Goal: Task Accomplishment & Management: Manage account settings

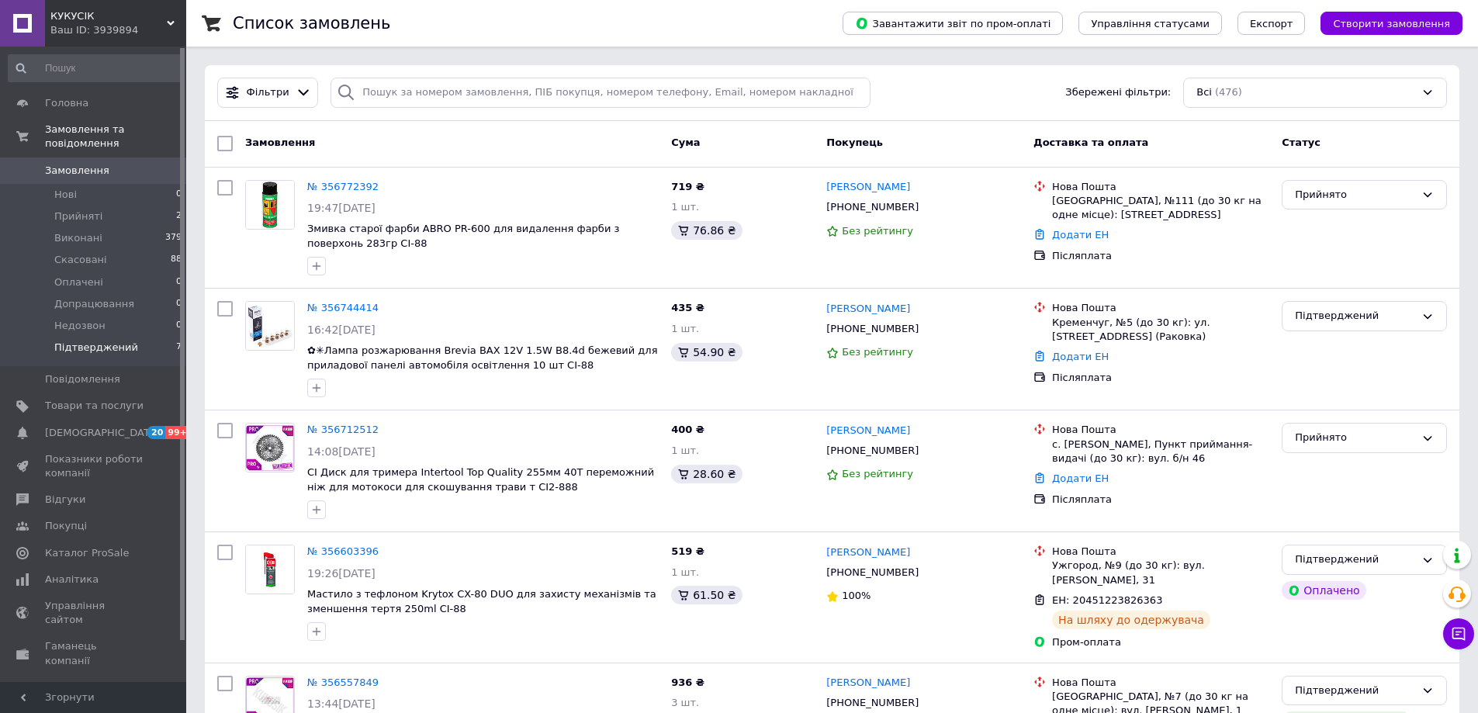
click at [121, 341] on span "Підтверджений" at bounding box center [96, 348] width 84 height 14
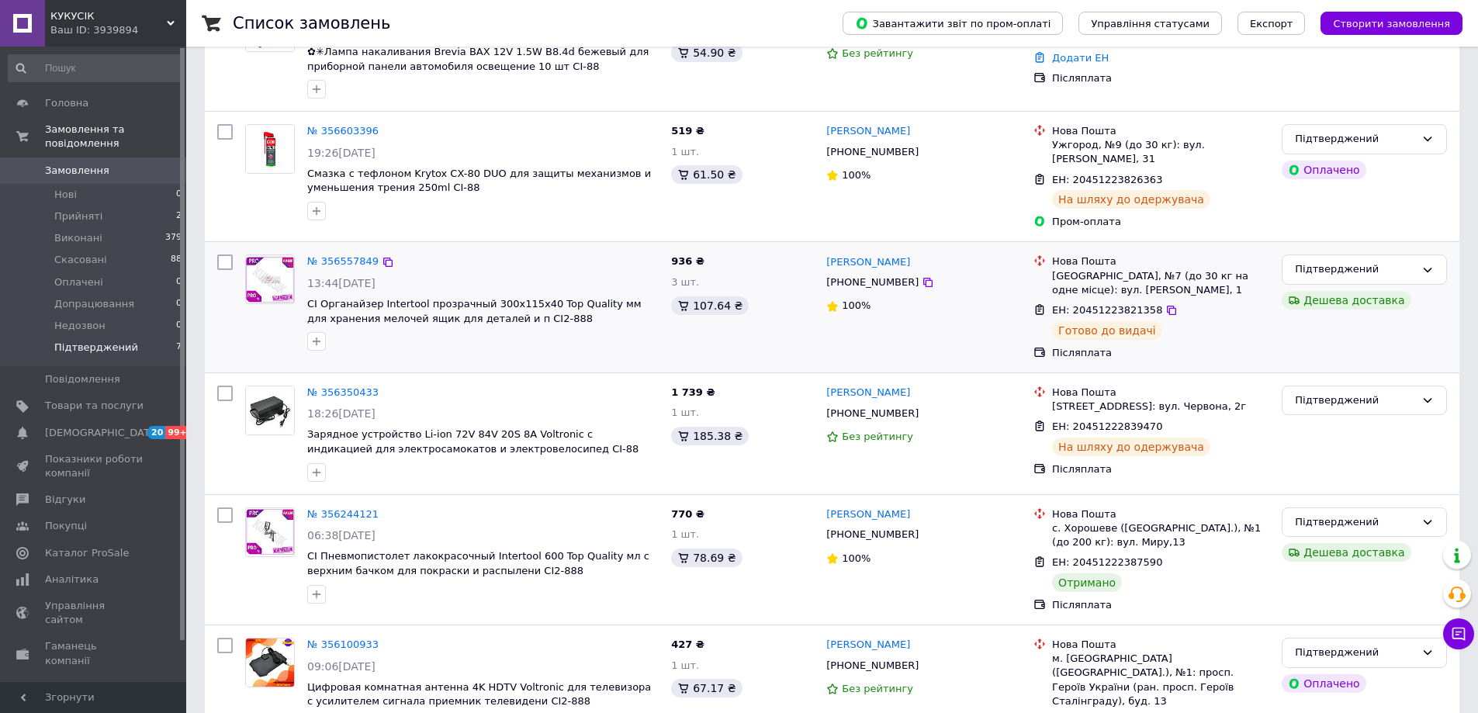
scroll to position [420, 0]
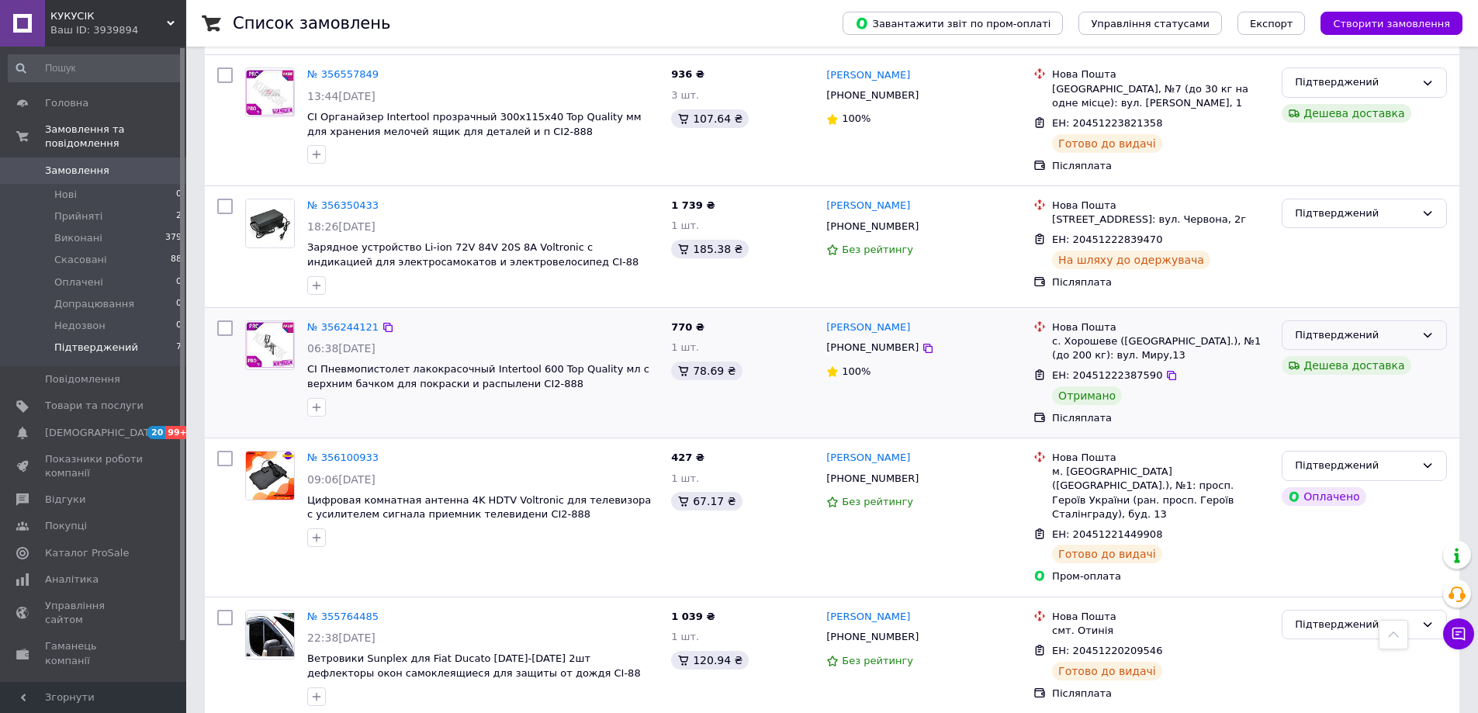
click at [1316, 331] on div "Підтверджений" at bounding box center [1355, 335] width 120 height 16
click at [1325, 390] on li "Виконано" at bounding box center [1365, 396] width 164 height 29
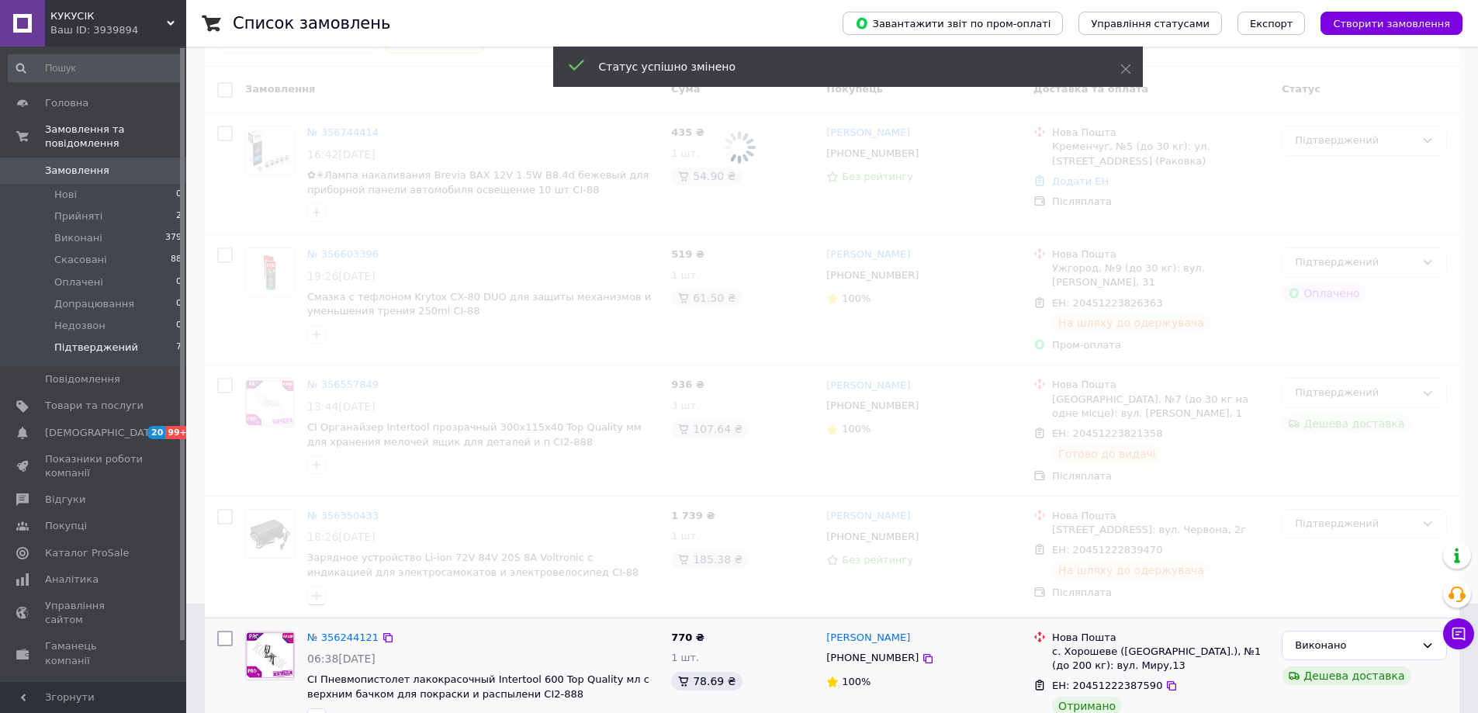
scroll to position [0, 0]
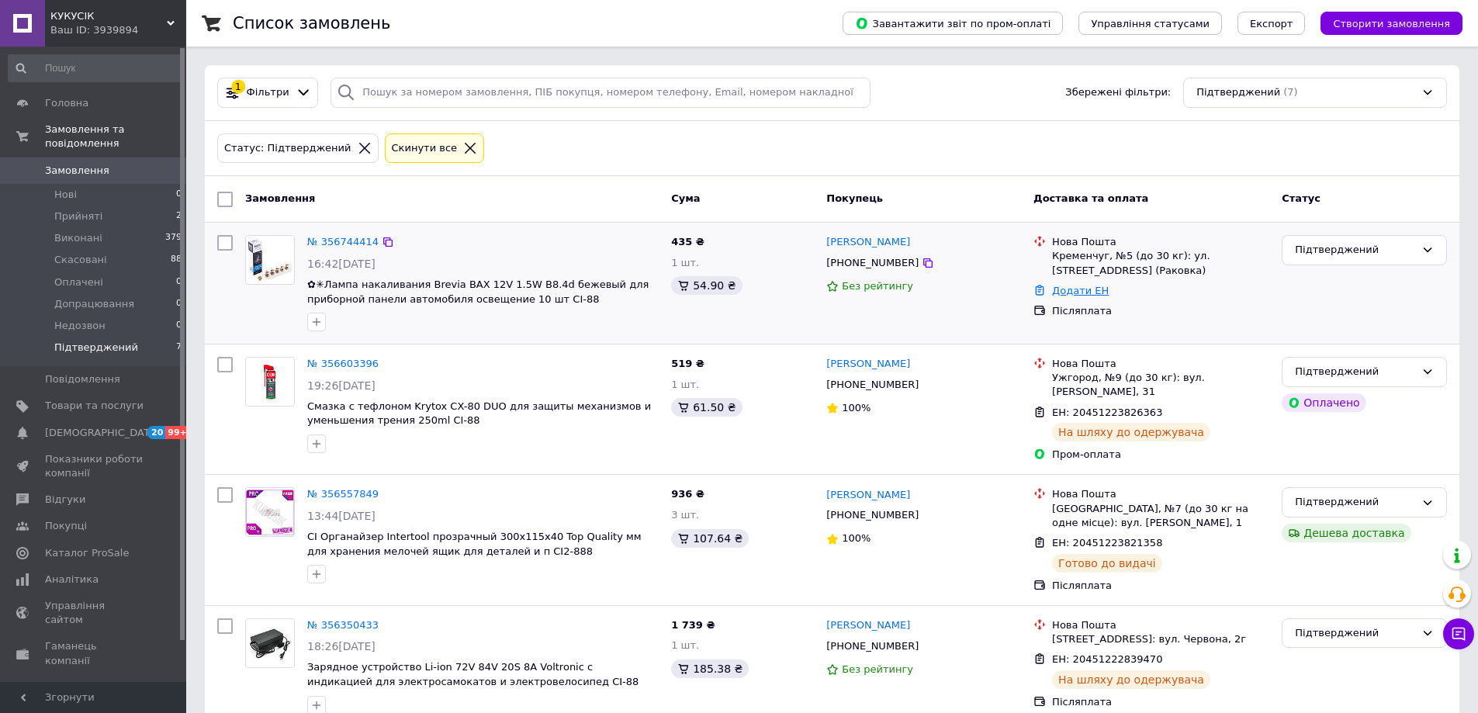
click at [1090, 289] on link "Додати ЕН" at bounding box center [1080, 291] width 57 height 12
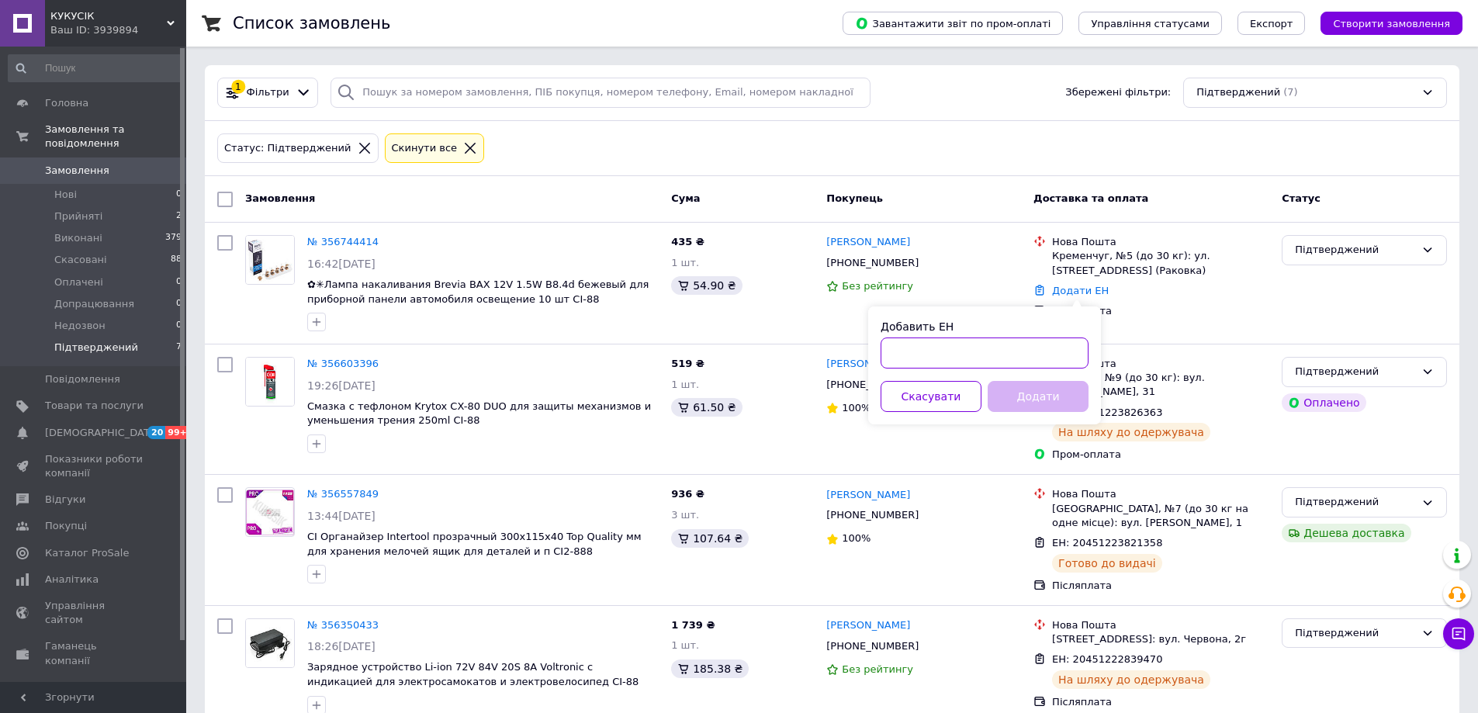
click at [998, 355] on input "Добавить ЕН" at bounding box center [985, 353] width 208 height 31
paste input "20451224471564"
type input "20451224471564"
click at [1023, 402] on button "Додати" at bounding box center [1038, 396] width 101 height 31
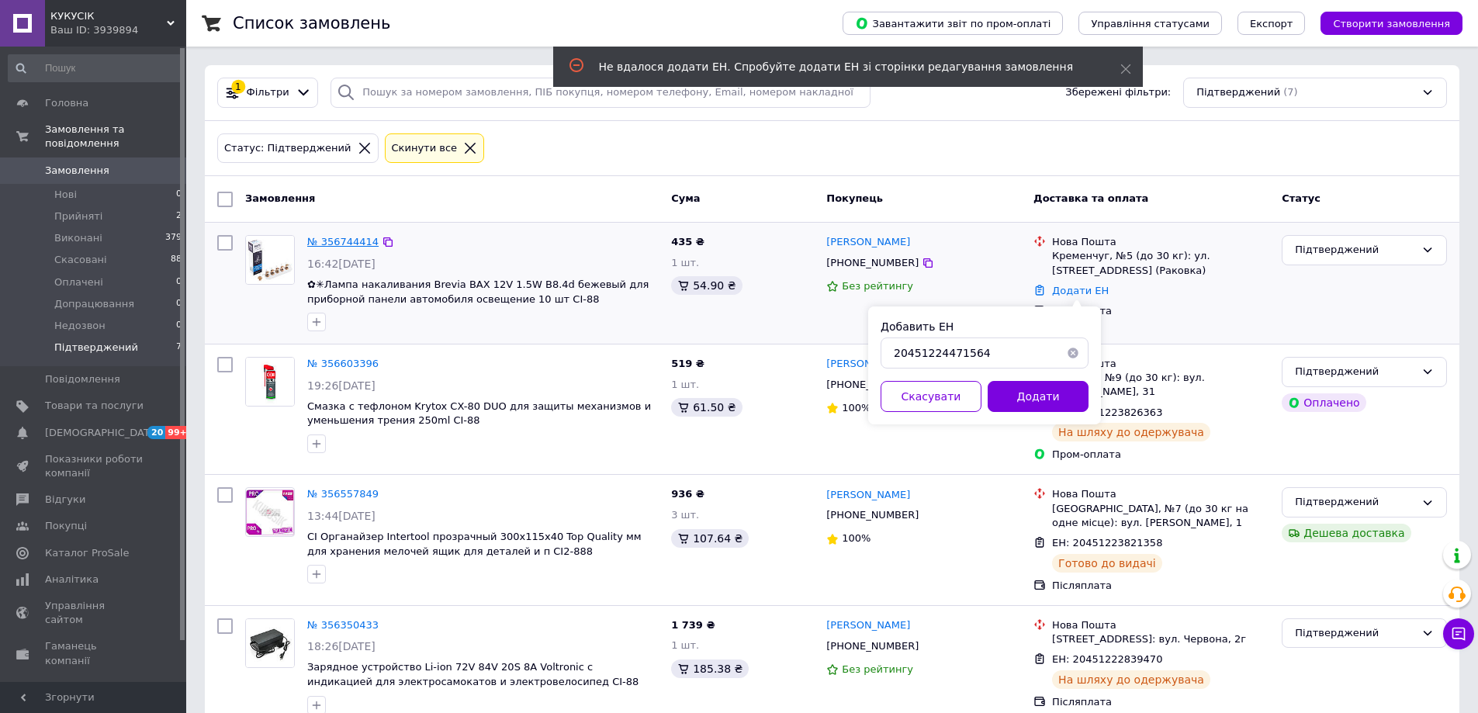
click at [344, 241] on link "№ 356744414" at bounding box center [342, 242] width 71 height 12
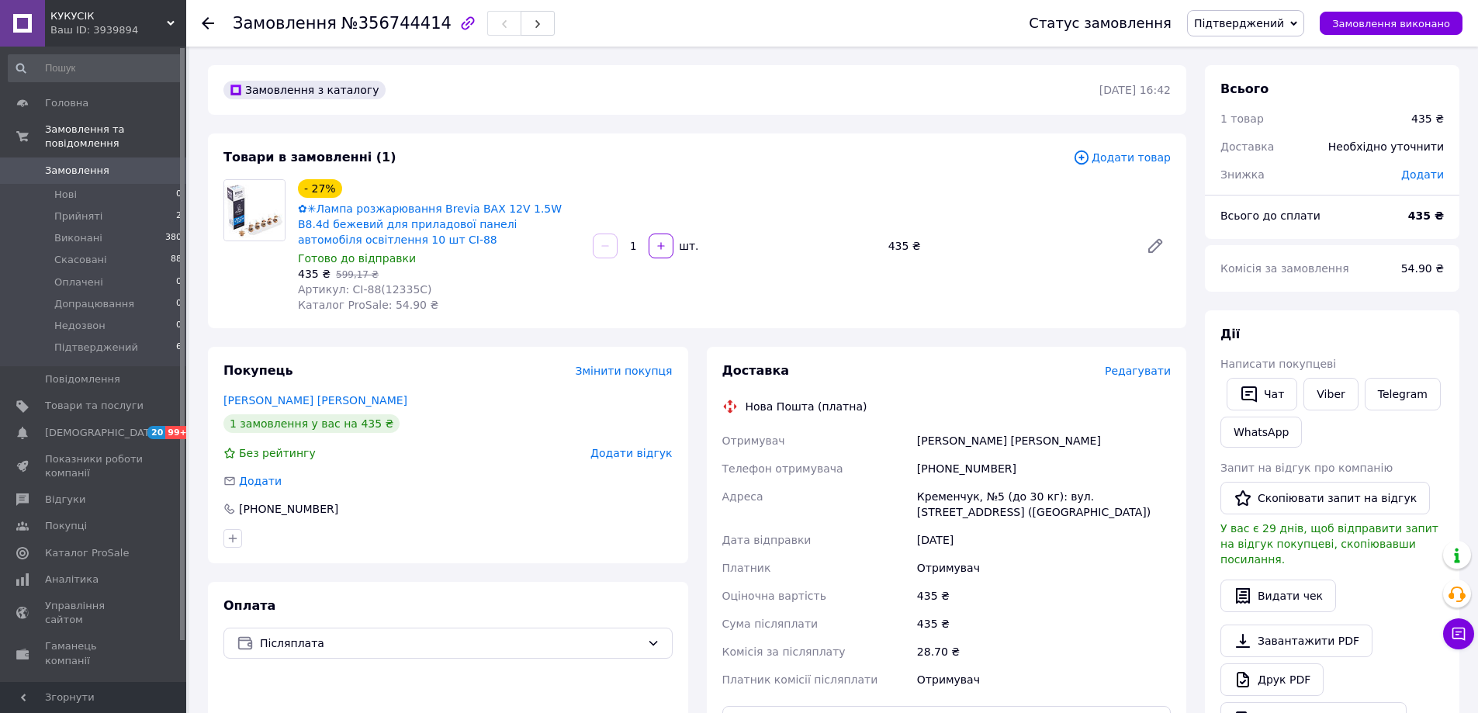
scroll to position [233, 0]
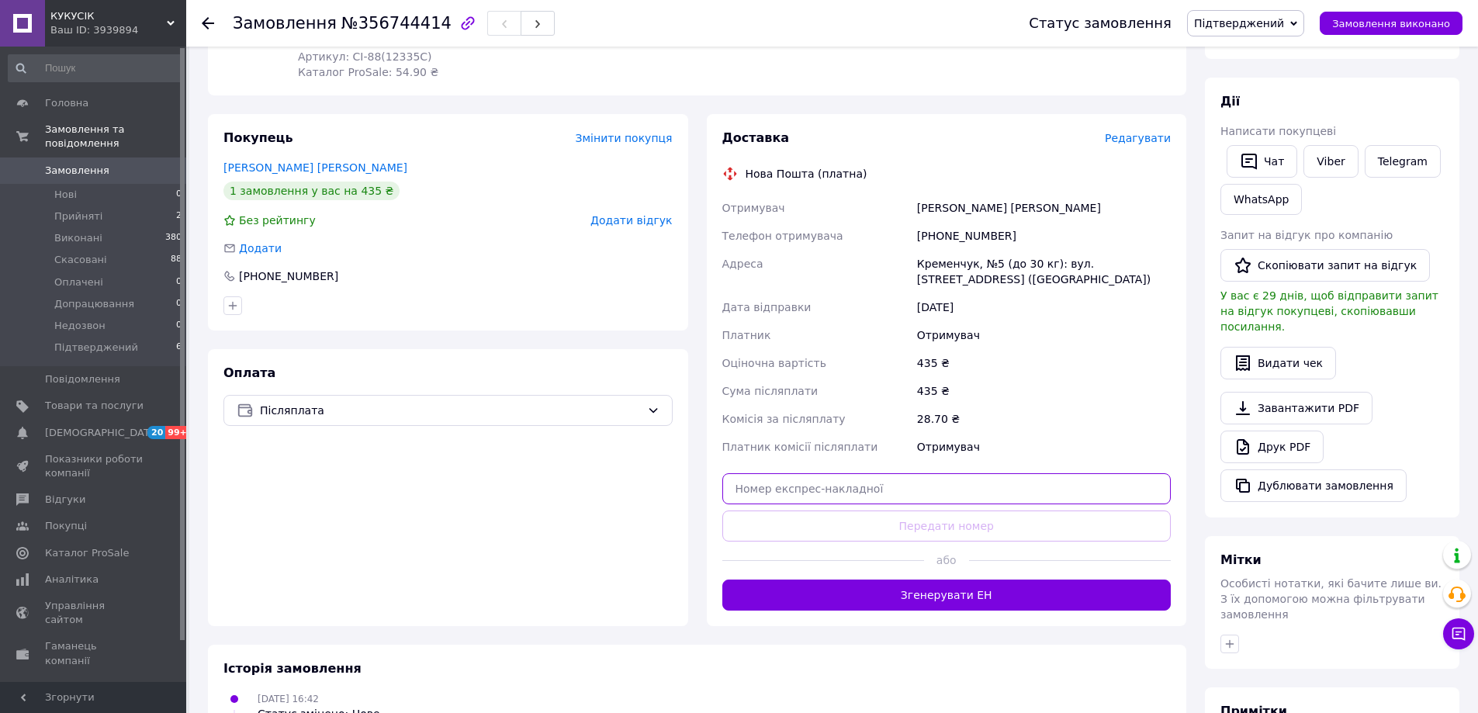
click at [838, 493] on input "text" at bounding box center [946, 488] width 449 height 31
paste input "20451224462732"
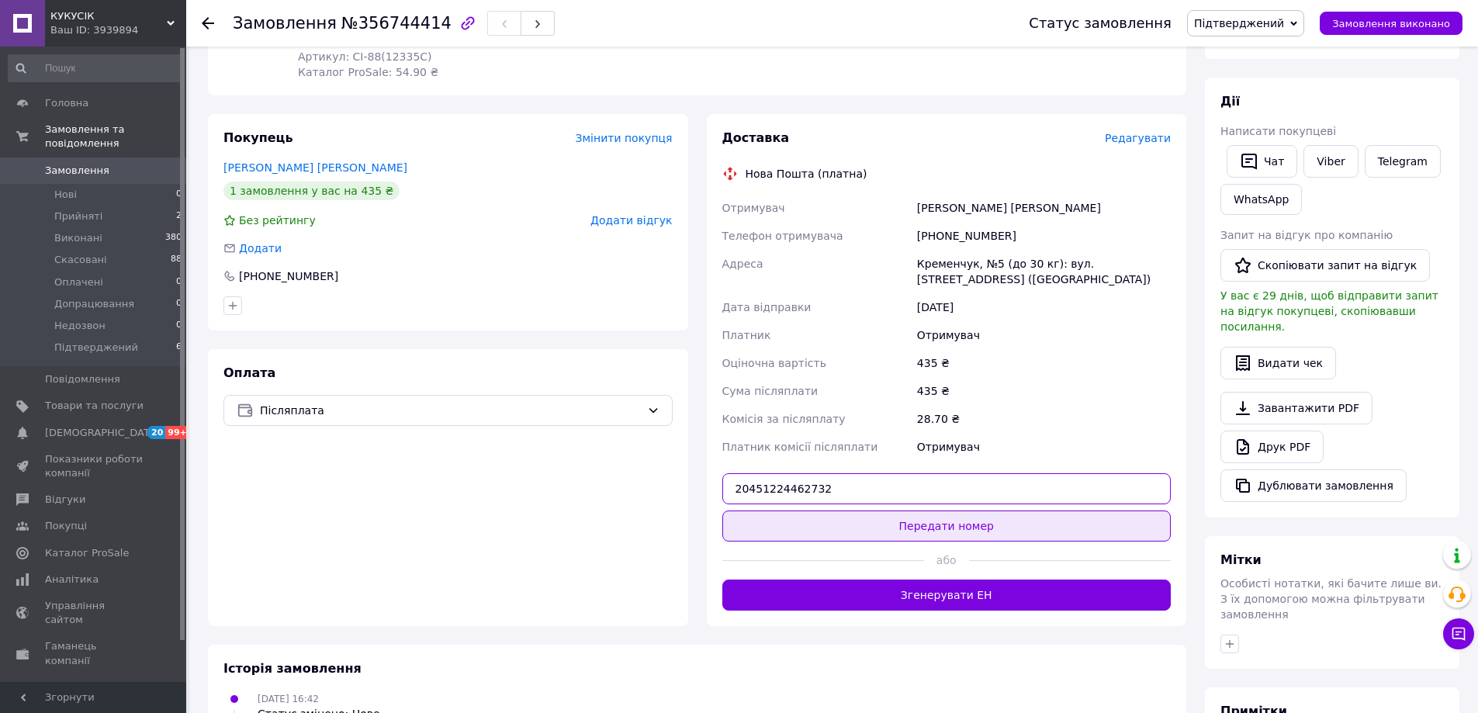
type input "20451224462732"
click at [831, 530] on button "Передати номер" at bounding box center [946, 526] width 449 height 31
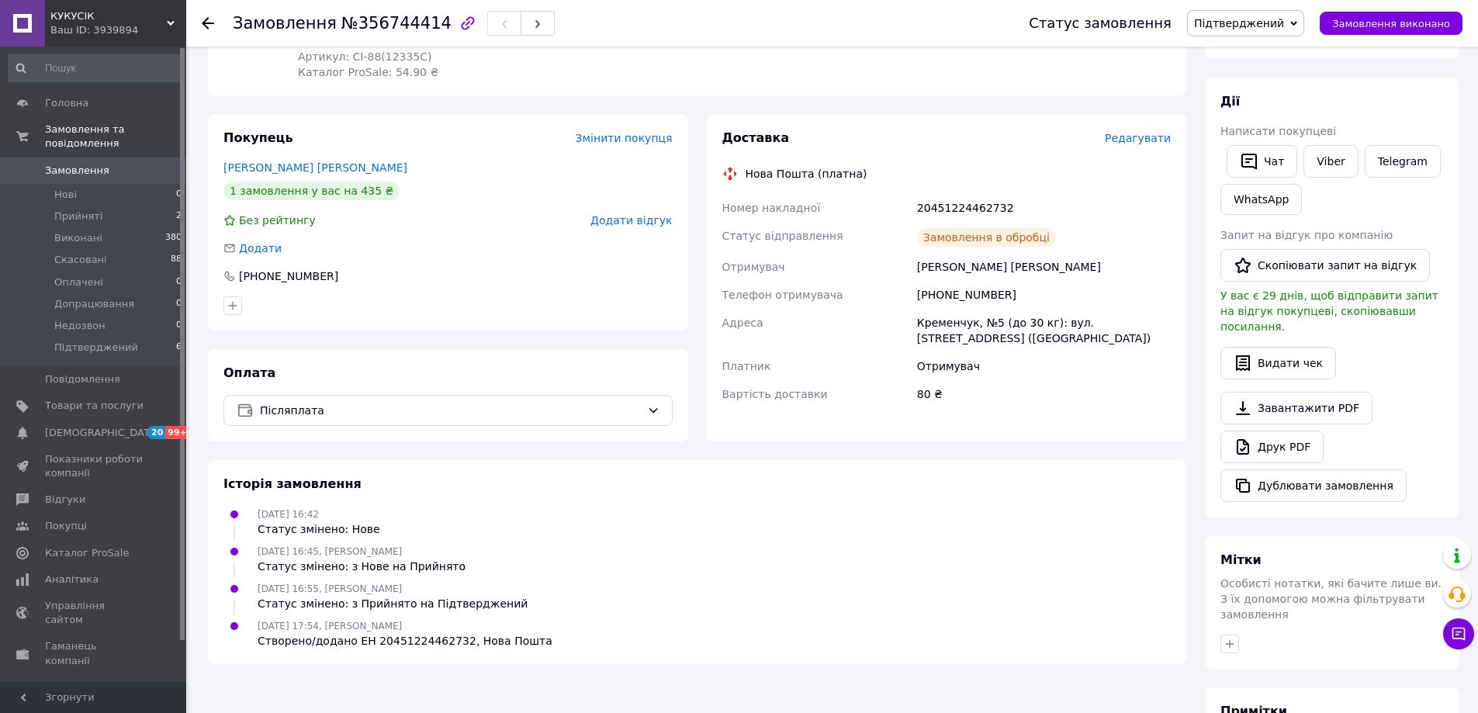
click at [205, 29] on icon at bounding box center [208, 23] width 12 height 12
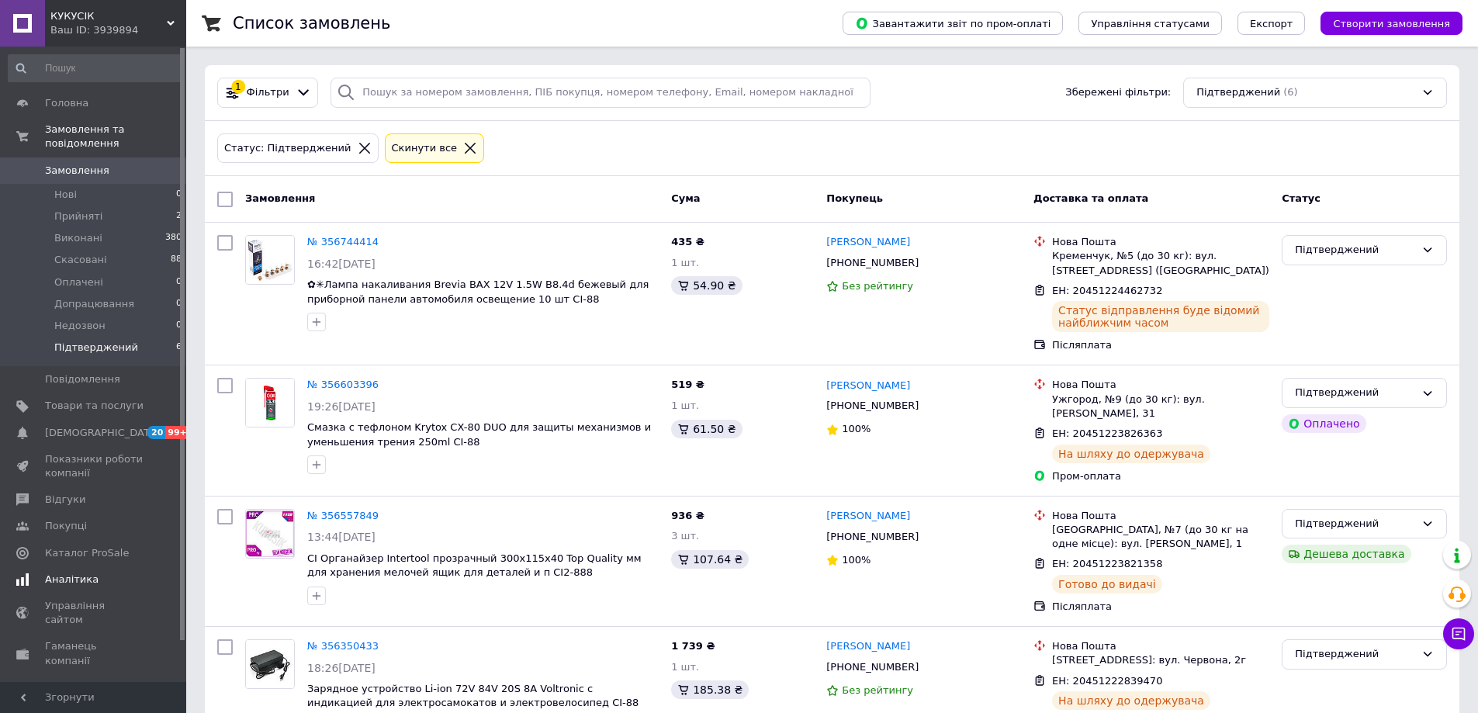
click at [54, 493] on span "Відгуки" at bounding box center [65, 500] width 40 height 14
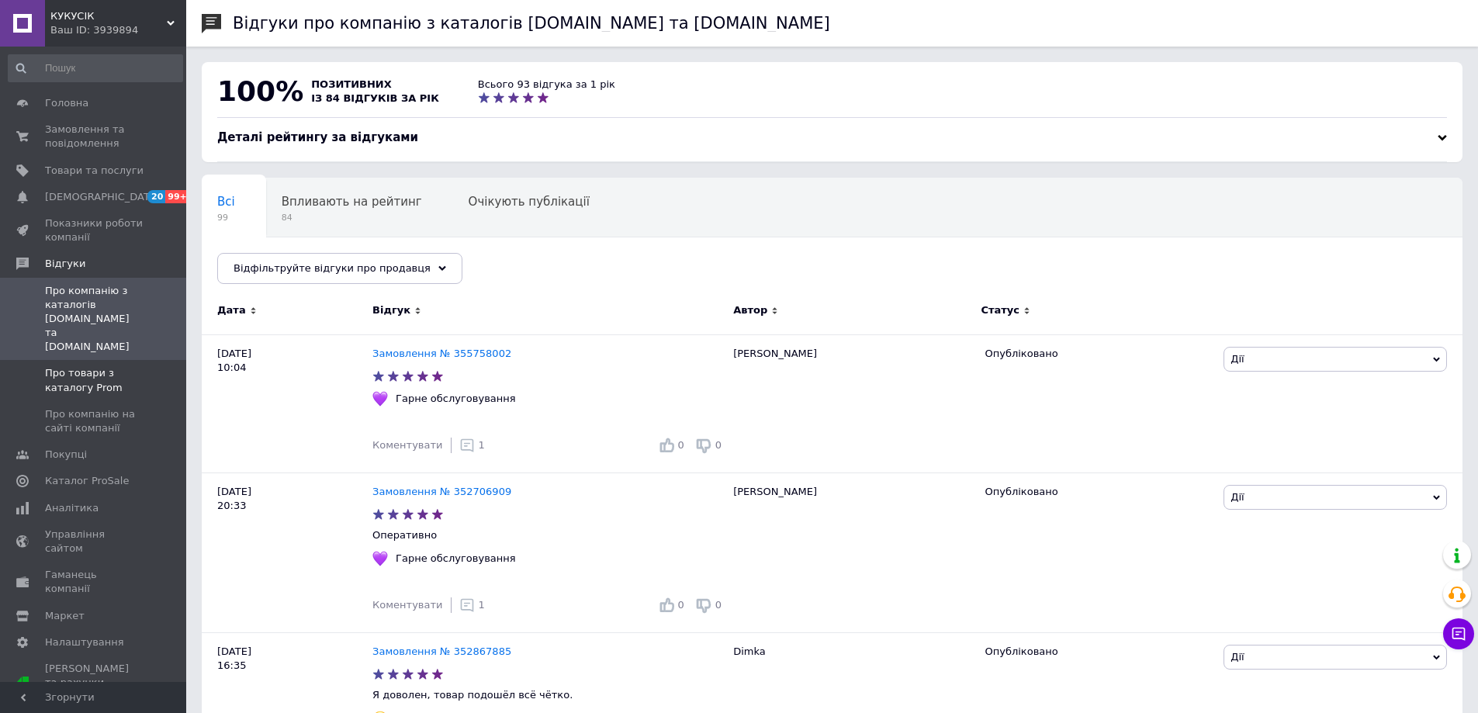
click at [102, 366] on span "Про товари з каталогу Prom" at bounding box center [94, 380] width 99 height 28
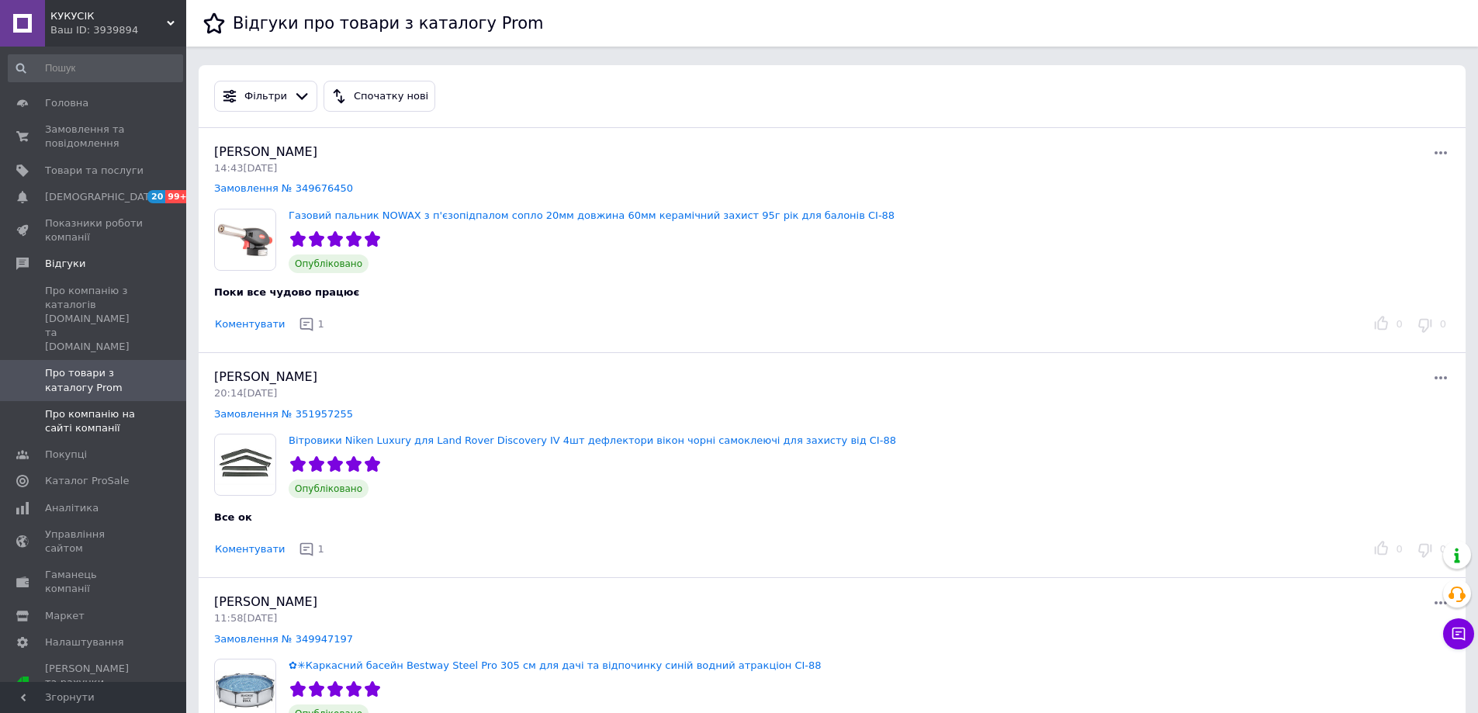
click at [116, 407] on span "Про компанію на сайті компанії" at bounding box center [94, 421] width 99 height 28
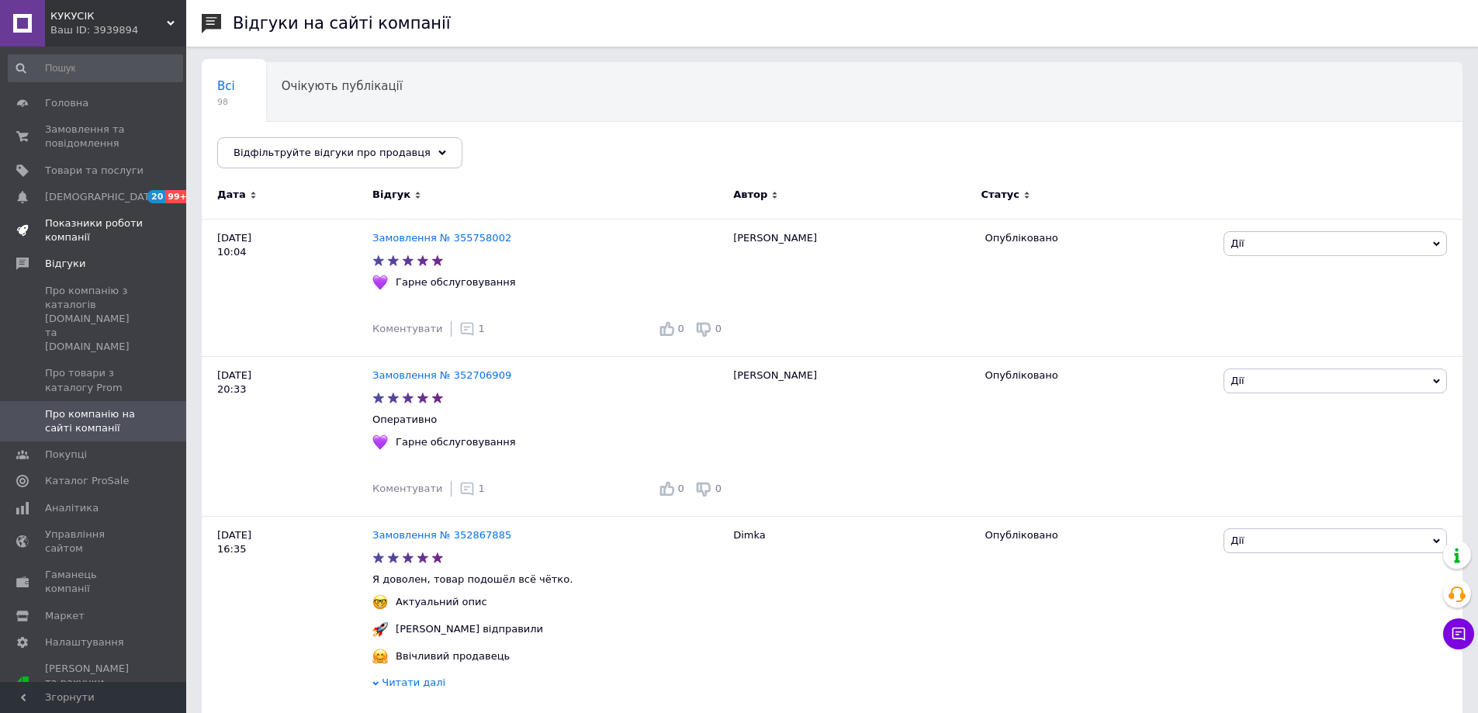
click at [86, 230] on span "Показники роботи компанії" at bounding box center [94, 230] width 99 height 28
